Goal: Task Accomplishment & Management: Manage account settings

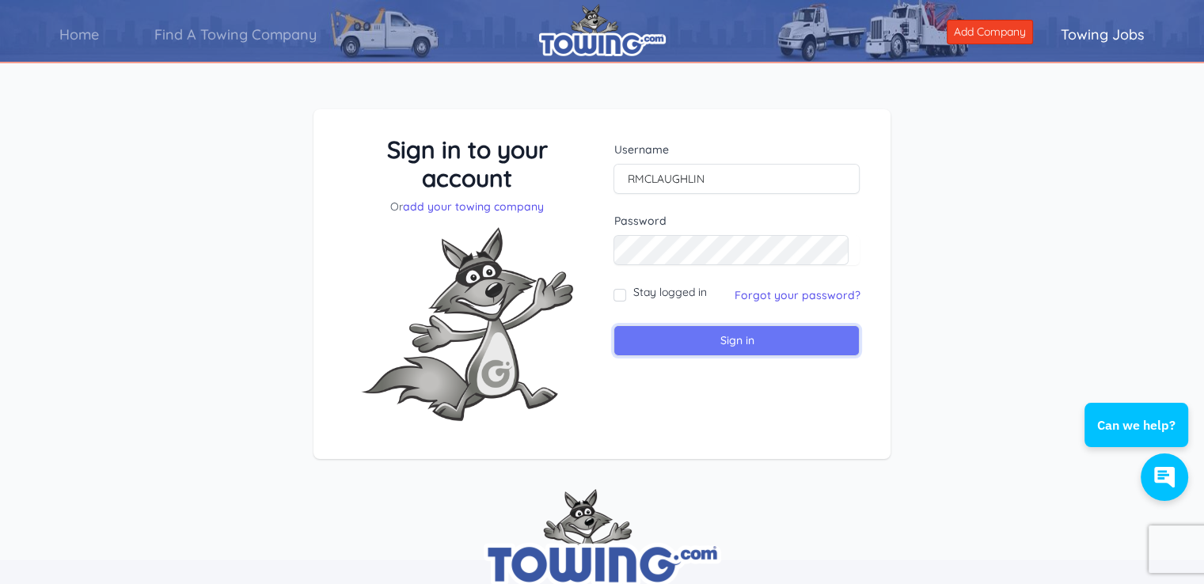
click at [679, 347] on input "Sign in" at bounding box center [736, 340] width 246 height 31
click at [830, 300] on link "Forgot your password?" at bounding box center [797, 295] width 126 height 14
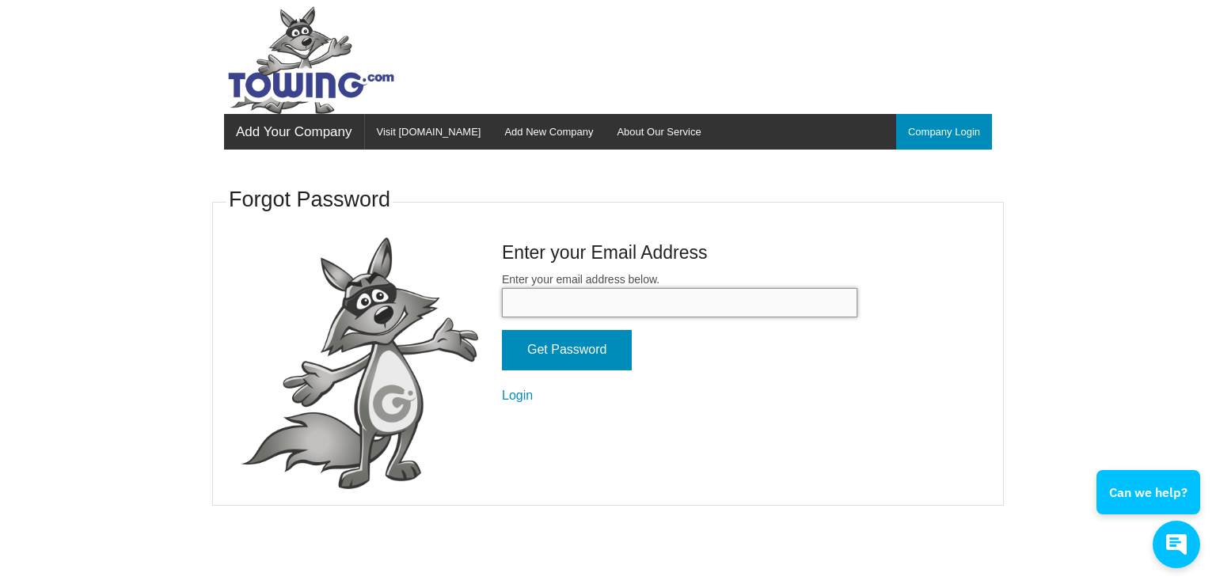
drag, startPoint x: 0, startPoint y: 0, endPoint x: 830, endPoint y: 300, distance: 882.1
click at [830, 300] on input "Enter your email address below." at bounding box center [679, 302] width 355 height 29
type input "R.MCLAUGHLIN.ENT@GMAIL.COM"
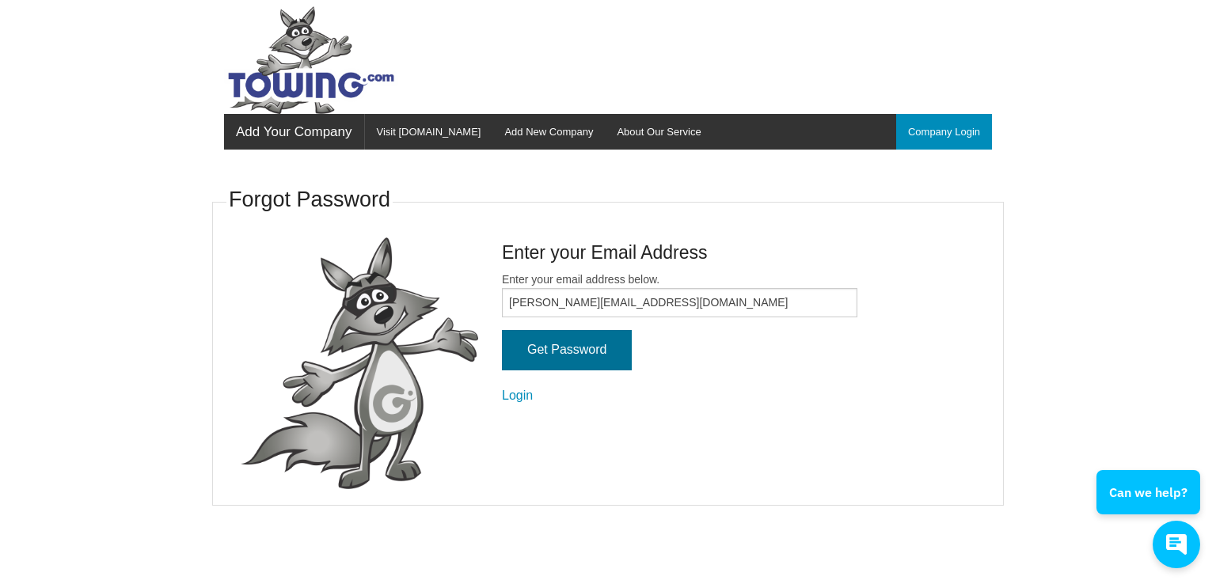
click at [579, 356] on input "Get Password" at bounding box center [567, 350] width 130 height 40
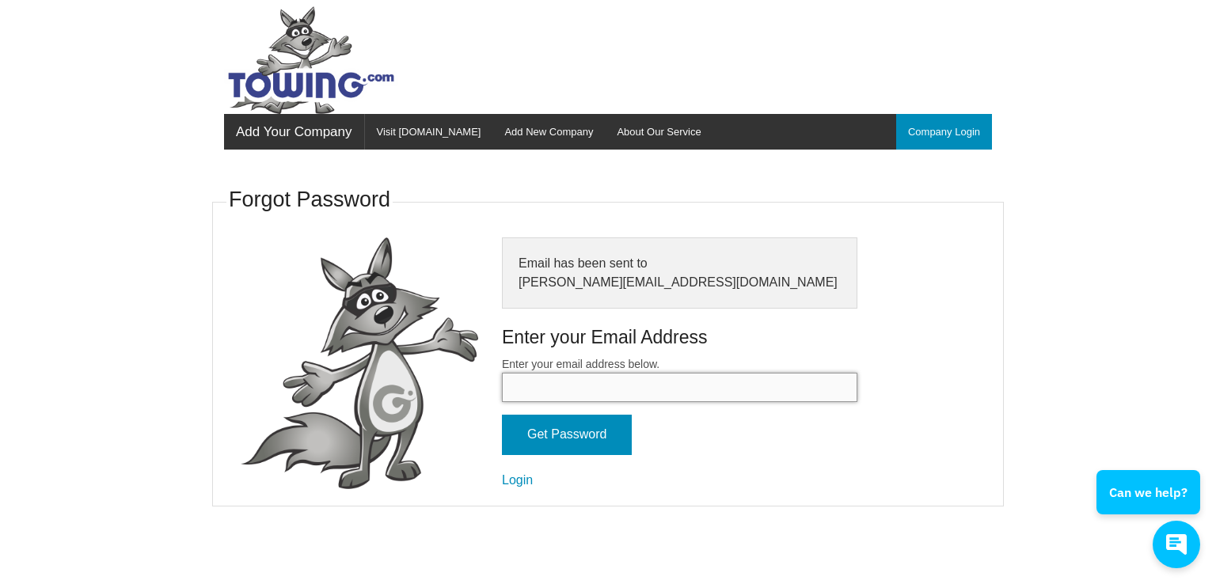
click at [556, 384] on input "Enter your email address below." at bounding box center [679, 387] width 355 height 29
type input "towing"
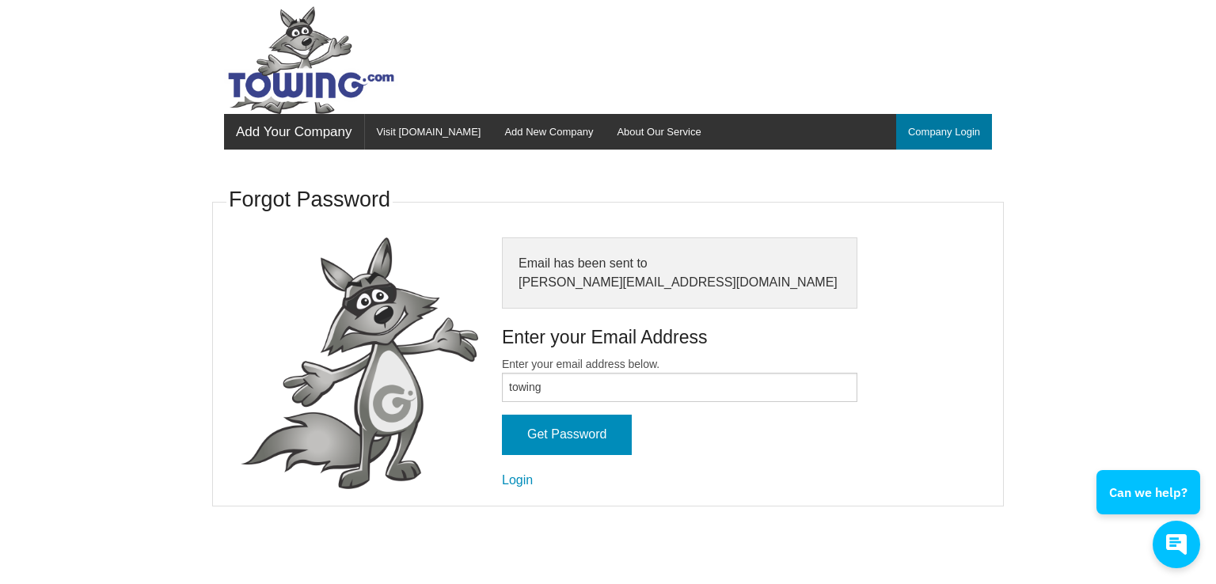
click at [970, 130] on link "Company Login" at bounding box center [944, 132] width 96 height 36
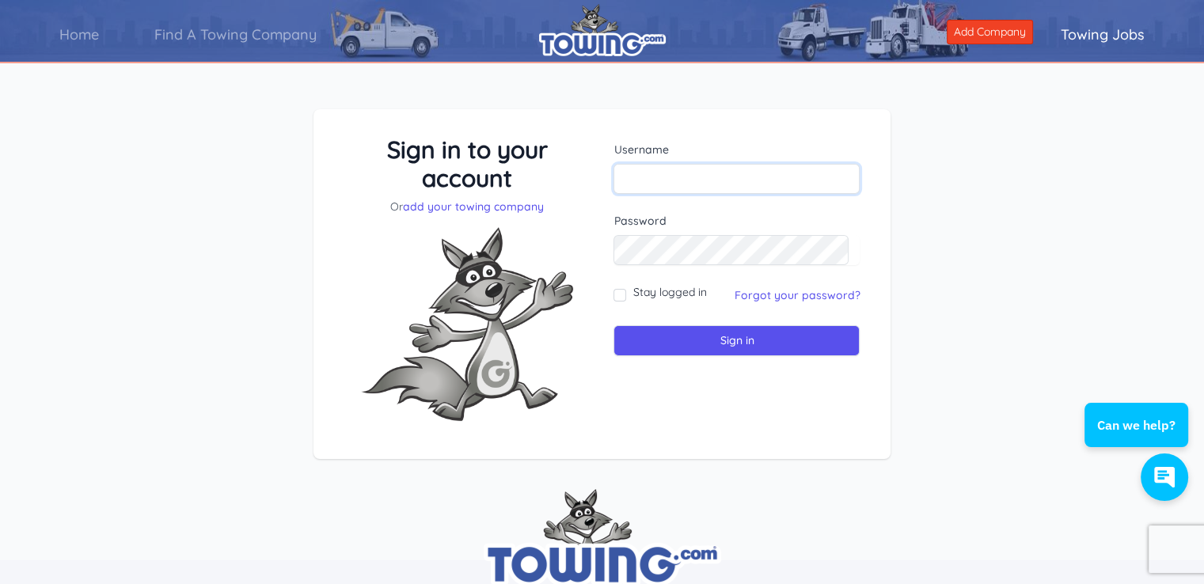
click at [698, 179] on input "text" at bounding box center [736, 179] width 246 height 30
type input "RMCLAUGHLIN"
click at [673, 332] on input "Sign in" at bounding box center [736, 340] width 246 height 31
click at [645, 188] on input "text" at bounding box center [736, 179] width 246 height 30
type input "RMCLAUGHLIN"
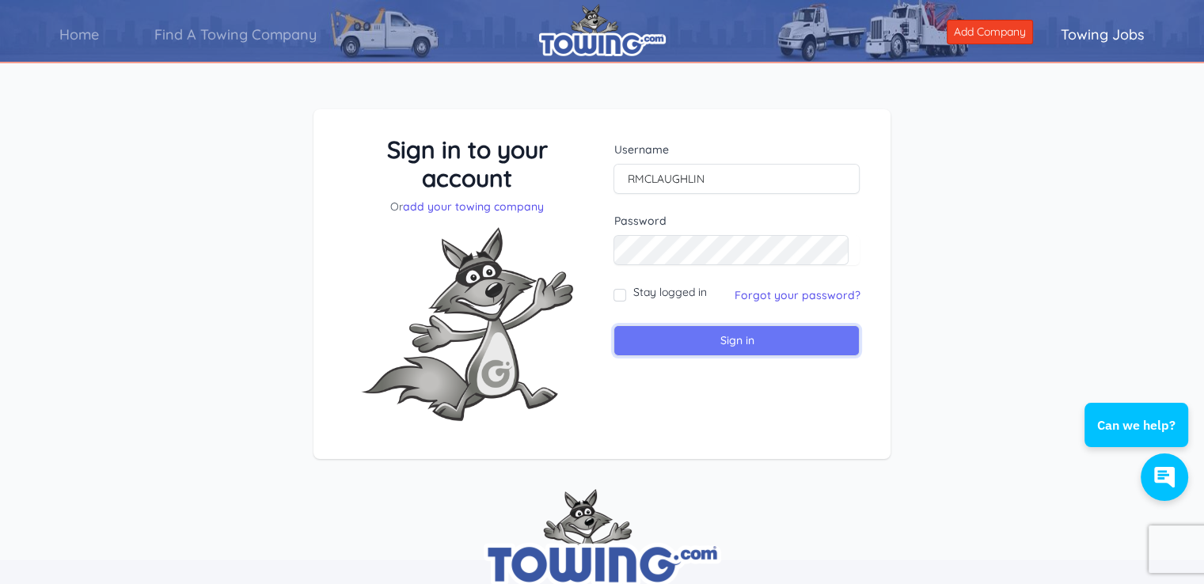
click at [734, 339] on input "Sign in" at bounding box center [736, 340] width 246 height 31
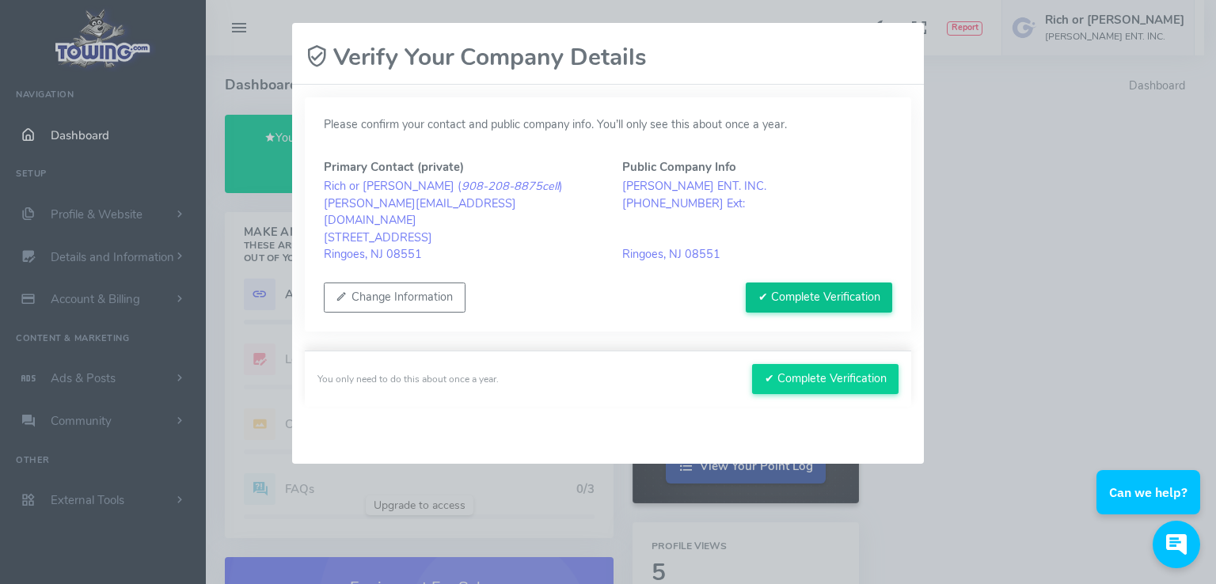
click at [839, 303] on button "✔ Complete Verification" at bounding box center [819, 298] width 146 height 30
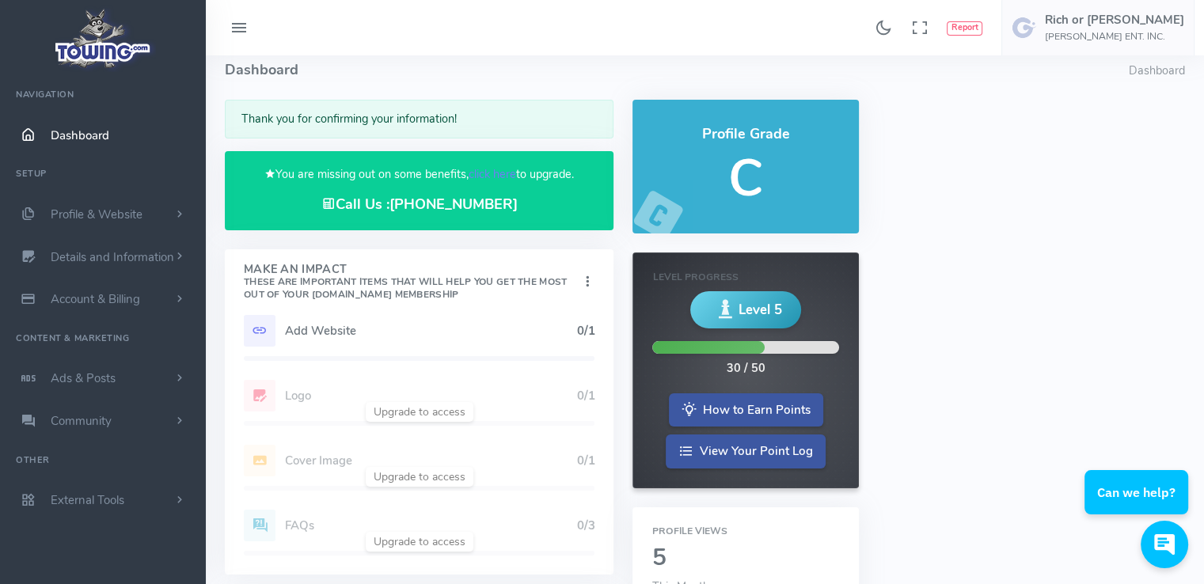
scroll to position [6, 0]
